Goal: Information Seeking & Learning: Learn about a topic

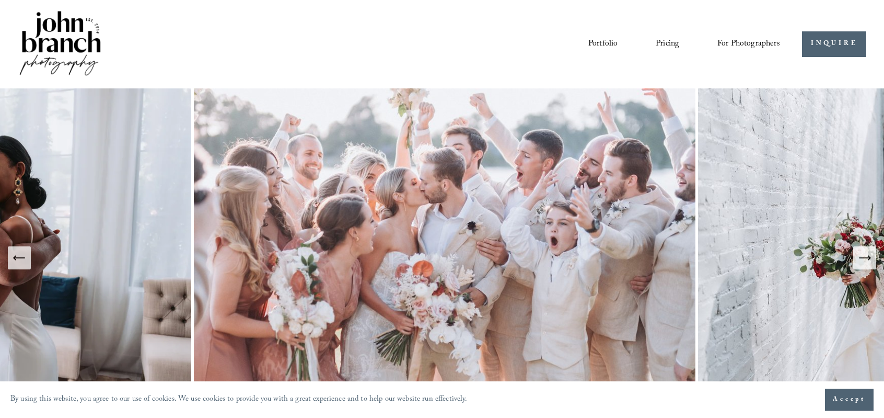
click at [18, 261] on icon "Previous Slide" at bounding box center [19, 257] width 15 height 15
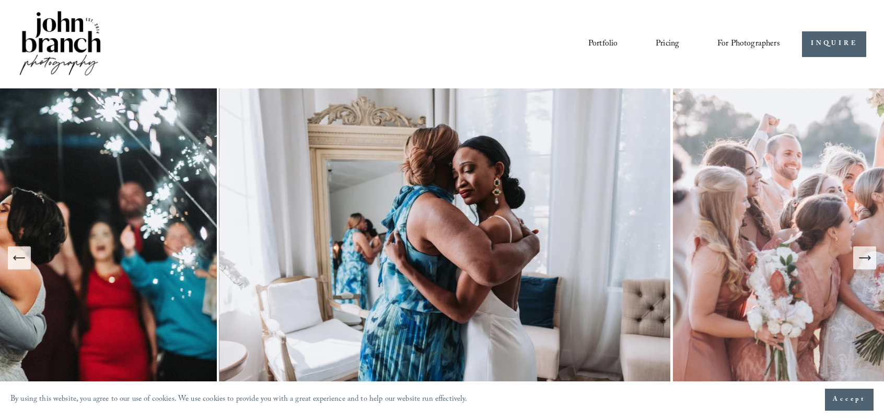
click at [17, 258] on icon "Previous Slide" at bounding box center [19, 258] width 11 height 0
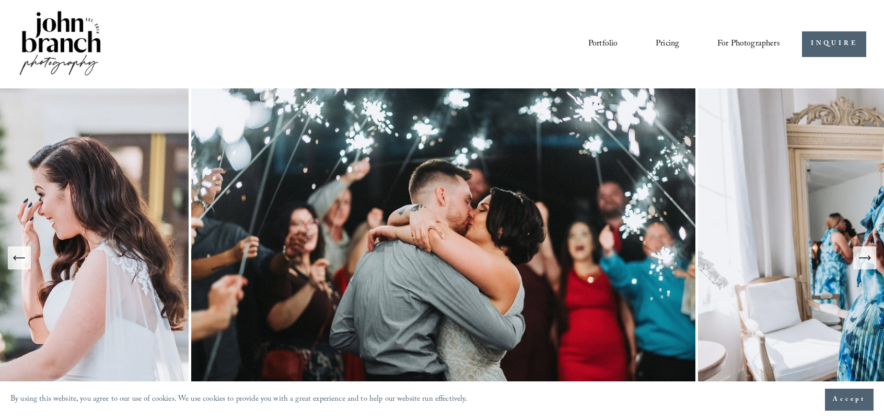
click at [17, 257] on icon "Previous Slide" at bounding box center [19, 257] width 15 height 15
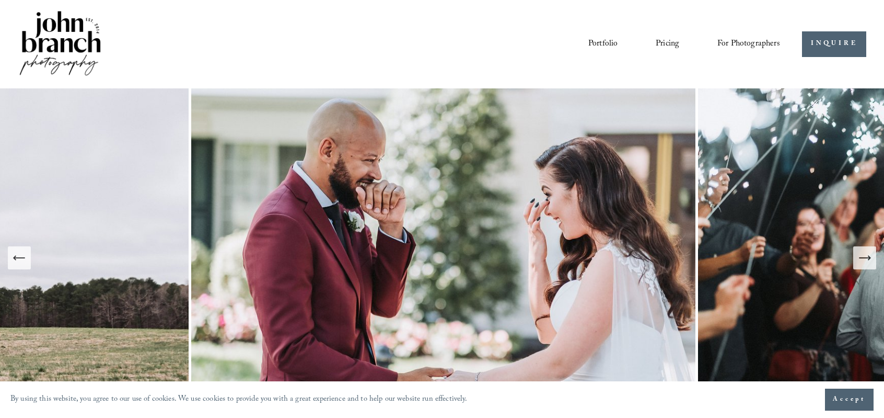
click at [668, 42] on link "Pricing" at bounding box center [668, 44] width 24 height 18
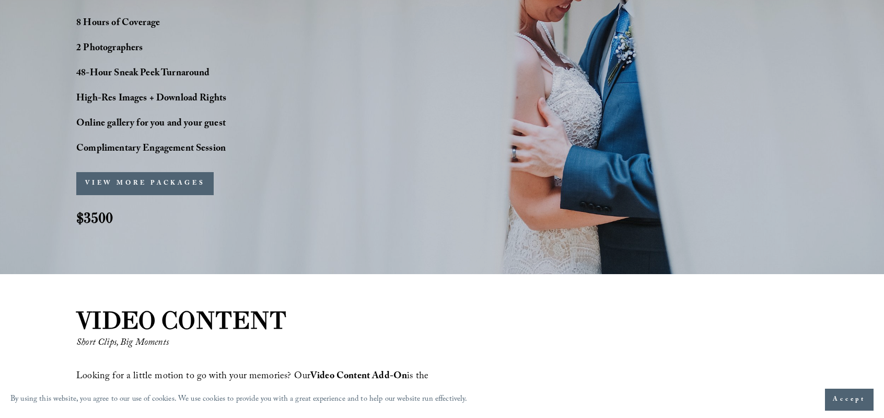
scroll to position [941, 0]
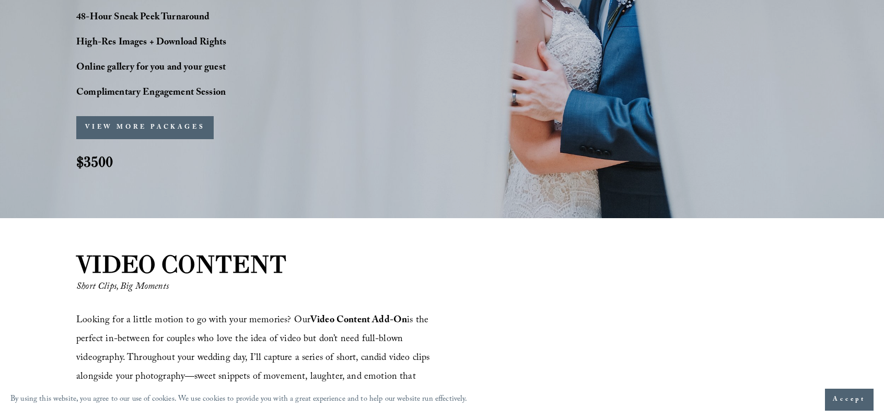
click at [190, 124] on button "VIEW MORE PACKAGES" at bounding box center [144, 127] width 137 height 23
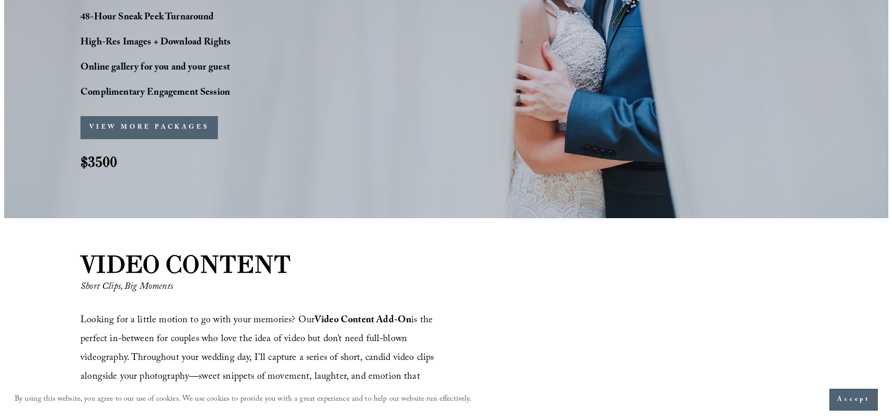
scroll to position [943, 0]
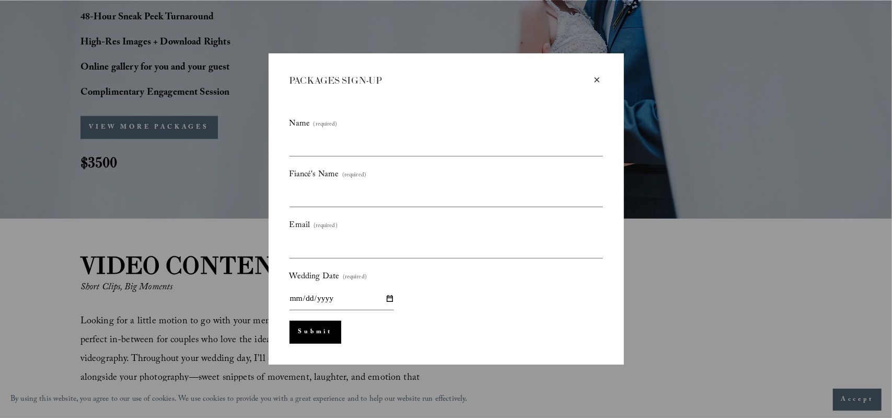
click at [598, 77] on div "×" at bounding box center [597, 79] width 11 height 11
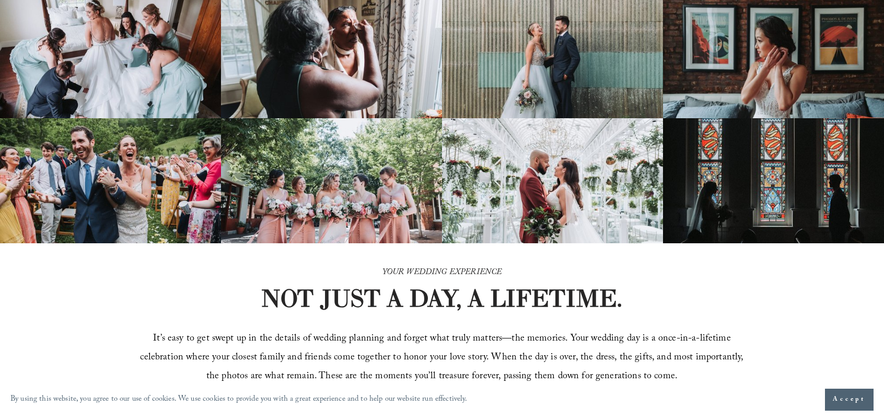
scroll to position [0, 0]
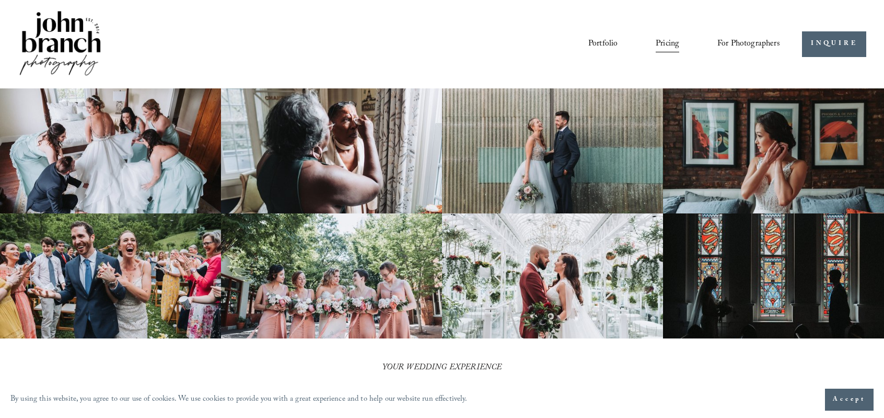
click at [0, 0] on link "Courses" at bounding box center [0, 0] width 0 height 0
